Goal: Information Seeking & Learning: Learn about a topic

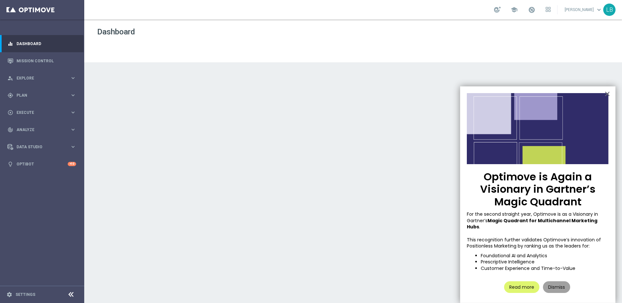
click at [562, 281] on button "Dismiss" at bounding box center [556, 287] width 27 height 12
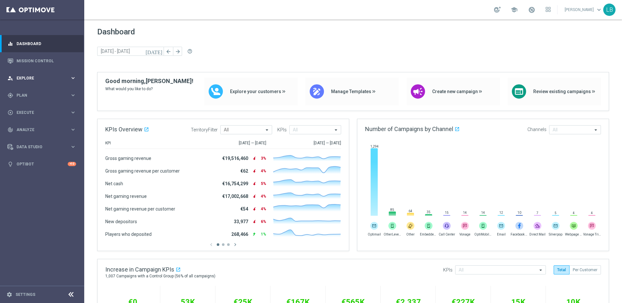
click at [42, 76] on span "Explore" at bounding box center [43, 78] width 53 height 4
click at [38, 93] on link "Customer Explorer" at bounding box center [42, 91] width 51 height 5
